Goal: Transaction & Acquisition: Purchase product/service

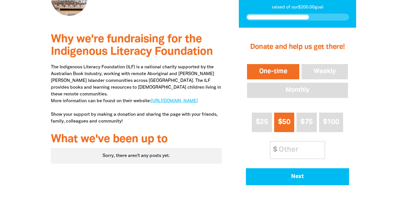
scroll to position [144, 0]
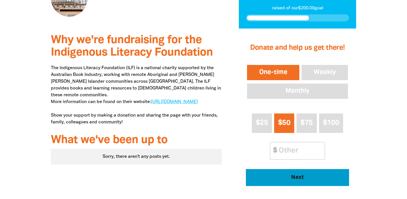
click at [290, 178] on span "Next" at bounding box center [297, 178] width 88 height 6
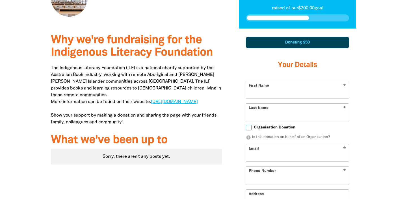
scroll to position [168, 0]
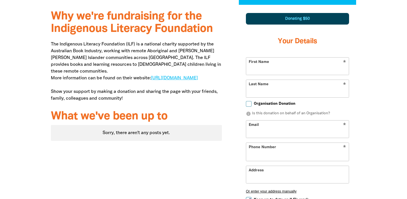
select select "AU"
click at [277, 71] on input "First Name" at bounding box center [297, 66] width 103 height 17
type input "[PERSON_NAME]"
click at [236, 92] on div "1 2 3 Donating $50 Your Details * First Name [PERSON_NAME] * Last Name [PERSON_…" at bounding box center [297, 156] width 134 height 302
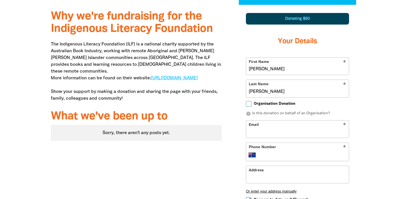
click at [248, 104] on input "Organisation Donation" at bounding box center [249, 104] width 6 height 6
checkbox input "true"
select select "AU"
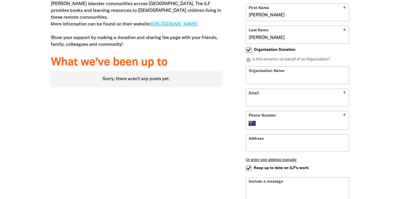
scroll to position [197, 0]
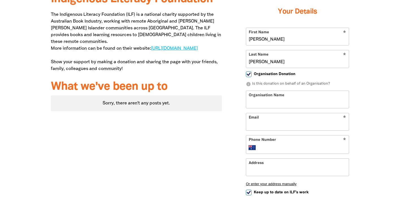
click at [250, 73] on input "Organisation Donation" at bounding box center [249, 74] width 6 height 6
checkbox input "false"
select select "AU"
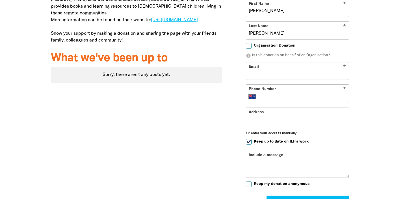
scroll to position [226, 0]
click at [273, 70] on input "Email" at bounding box center [297, 70] width 103 height 17
type input "[PERSON_NAME][EMAIL_ADDRESS][PERSON_NAME][DOMAIN_NAME]"
click at [284, 96] on input "Phone Number" at bounding box center [303, 96] width 86 height 7
type input "0408 605 168"
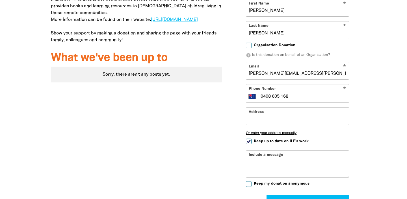
click at [225, 120] on div "Why we're fundraising for the Indigenous Literacy Foundation The Indigenous Lit…" at bounding box center [136, 97] width 188 height 302
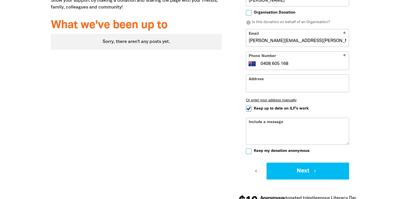
scroll to position [252, 0]
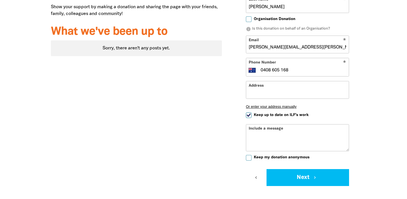
click at [248, 114] on input "Keep up to date on ILF's work" at bounding box center [249, 115] width 6 height 6
checkbox input "false"
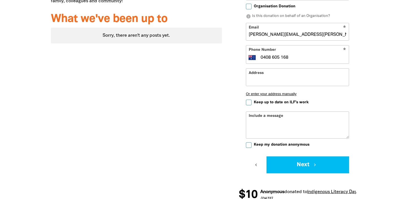
scroll to position [265, 0]
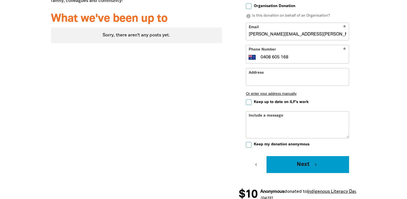
click at [298, 168] on button "Next chevron_right" at bounding box center [307, 164] width 83 height 17
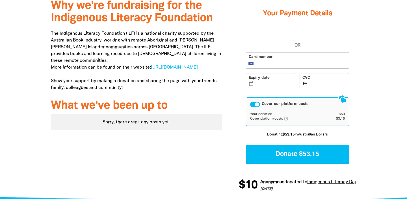
scroll to position [180, 0]
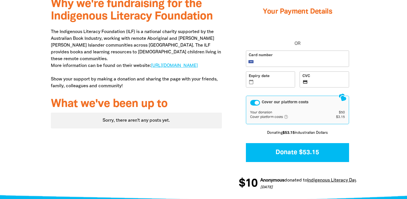
click at [256, 103] on div "Cover our platform costs" at bounding box center [255, 103] width 10 height 6
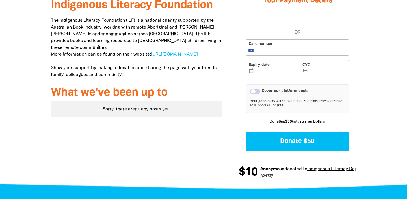
scroll to position [192, 0]
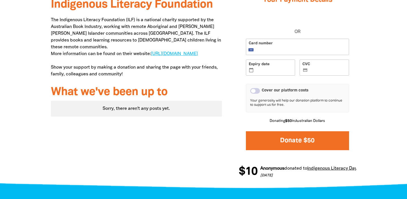
click at [271, 137] on button "Donate $50" at bounding box center [297, 140] width 103 height 19
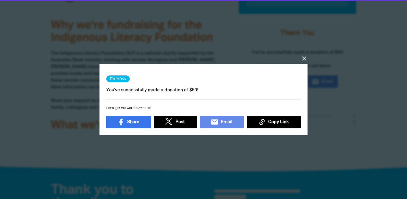
scroll to position [135, 0]
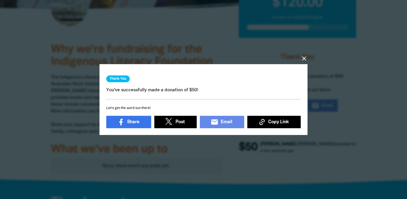
click at [305, 59] on icon "close" at bounding box center [304, 58] width 7 height 7
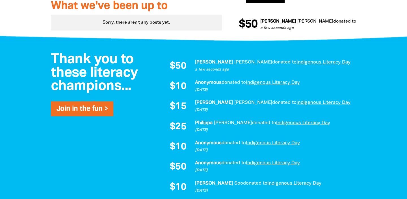
scroll to position [279, 0]
